Goal: Check status: Check status

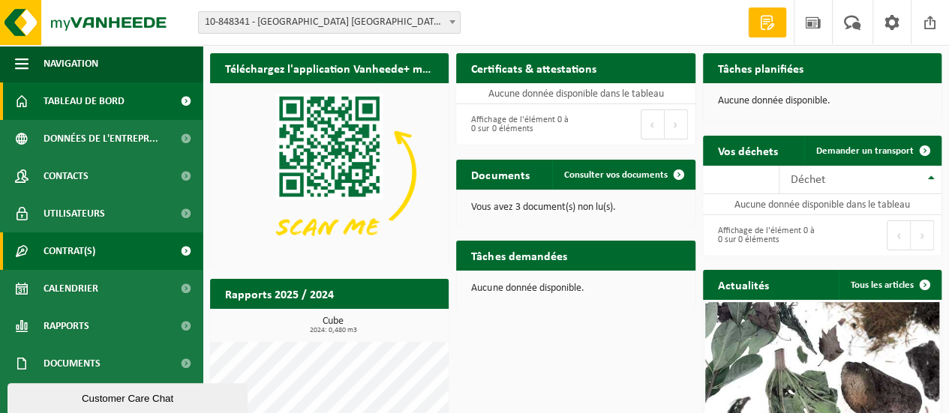
click at [92, 256] on span "Contrat(s)" at bounding box center [70, 252] width 52 height 38
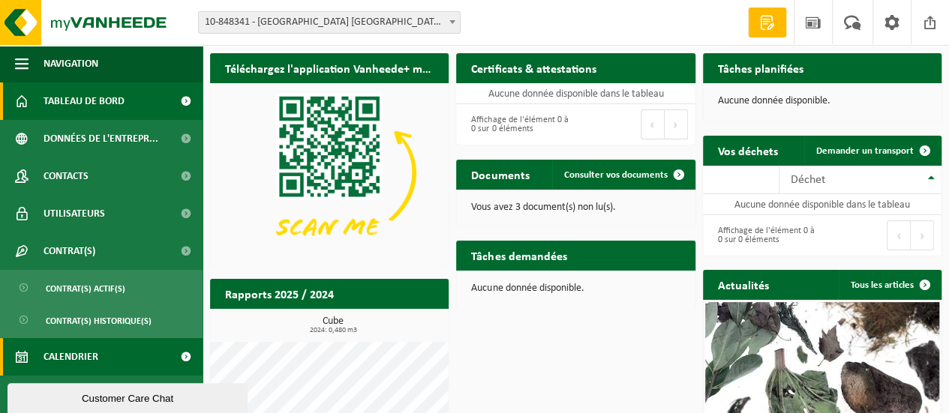
click at [98, 359] on span "Calendrier" at bounding box center [71, 357] width 55 height 38
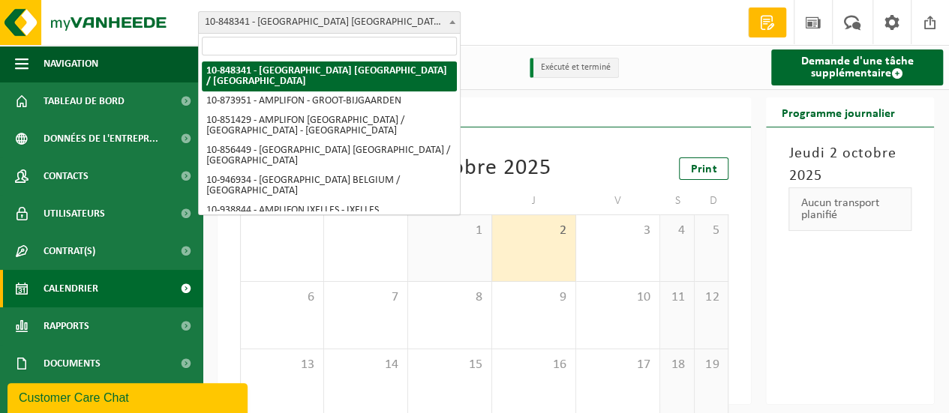
click at [366, 19] on span "10-848341 - [GEOGRAPHIC_DATA] [GEOGRAPHIC_DATA] / [GEOGRAPHIC_DATA]" at bounding box center [329, 22] width 261 height 21
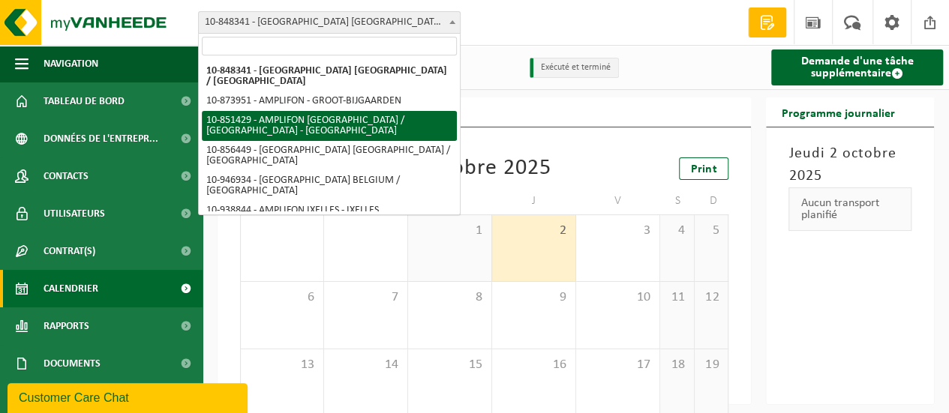
select select "96646"
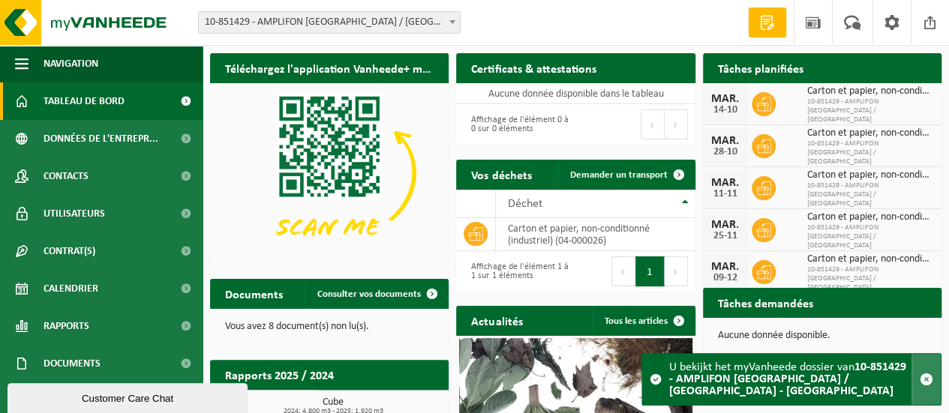
click at [925, 383] on span "button" at bounding box center [927, 380] width 14 height 14
